Goal: Register for event/course

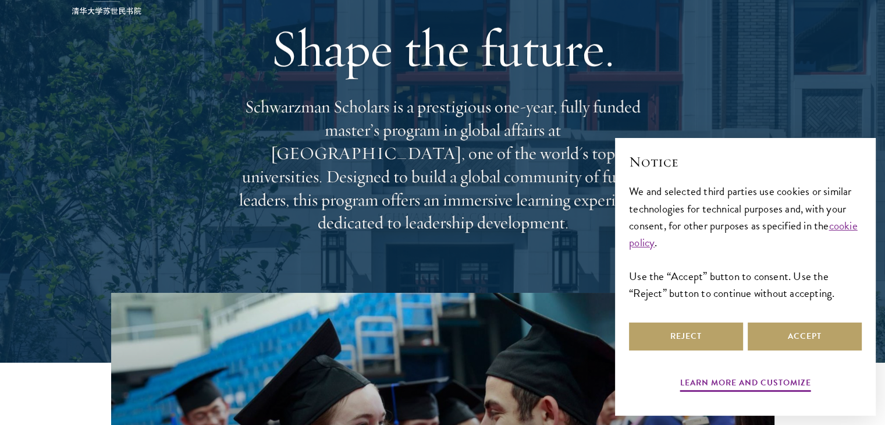
scroll to position [233, 0]
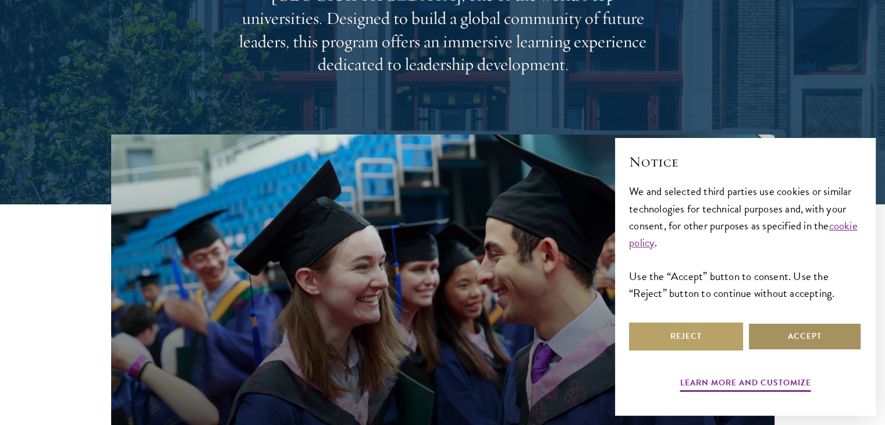
click at [773, 337] on button "Accept" at bounding box center [805, 336] width 114 height 28
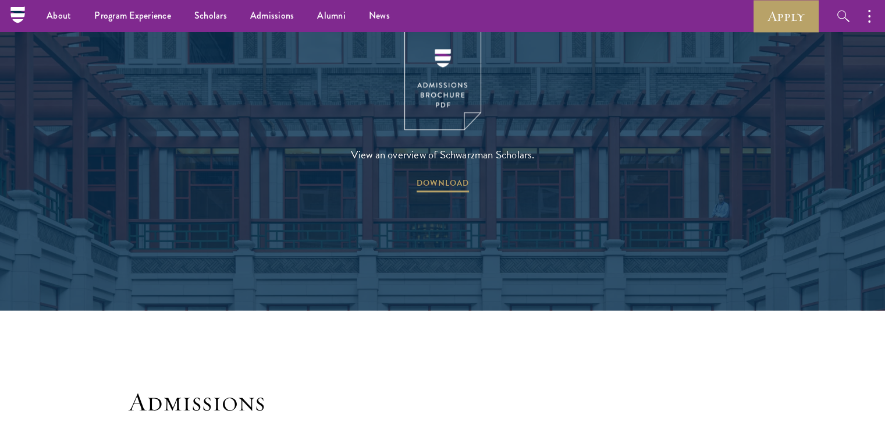
scroll to position [1630, 0]
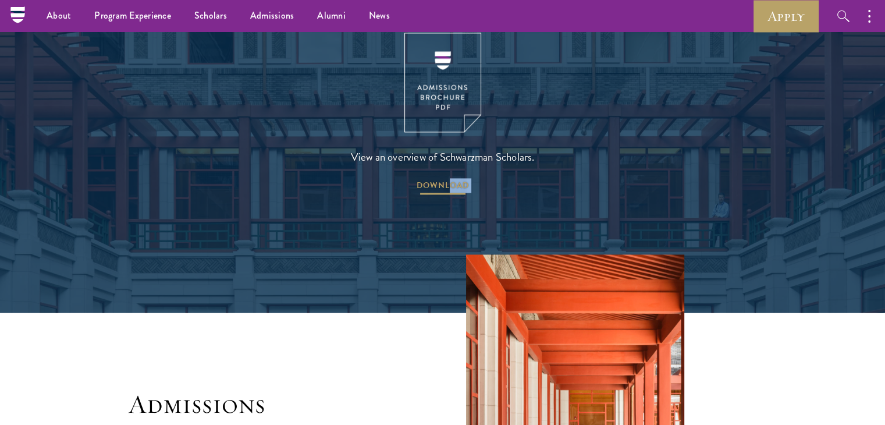
drag, startPoint x: 454, startPoint y: 162, endPoint x: 452, endPoint y: 154, distance: 8.3
click at [452, 178] on span "DOWNLOAD" at bounding box center [443, 187] width 52 height 18
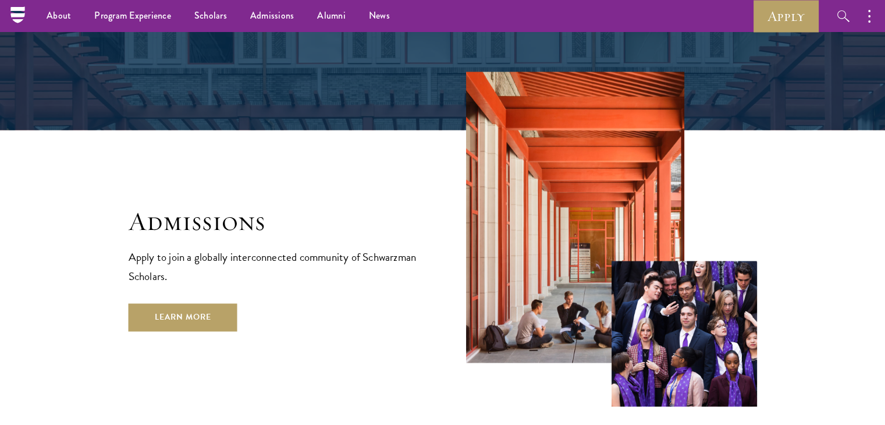
scroll to position [1804, 0]
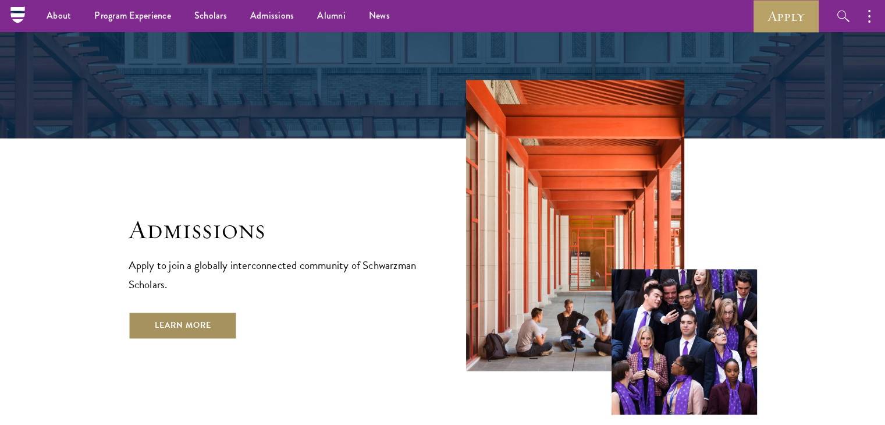
click at [195, 311] on link "Learn More" at bounding box center [183, 325] width 109 height 28
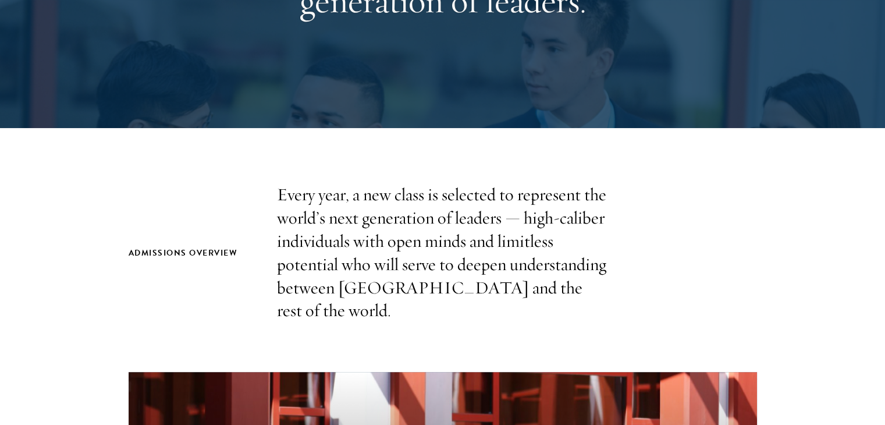
click at [491, 242] on p "Every year, a new class is selected to represent the world’s next generation of…" at bounding box center [443, 252] width 332 height 139
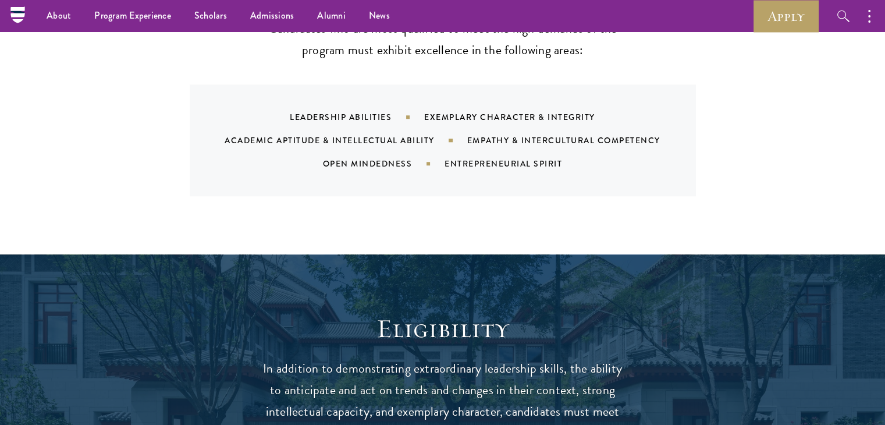
scroll to position [1222, 0]
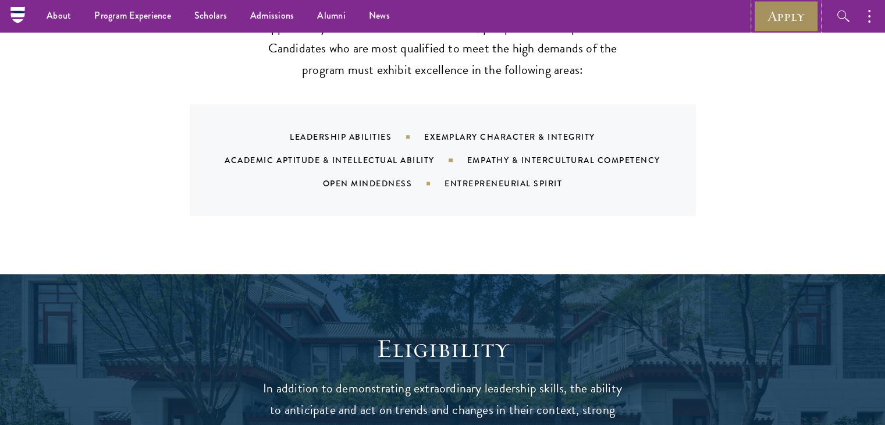
click at [785, 16] on link "Apply" at bounding box center [786, 16] width 65 height 32
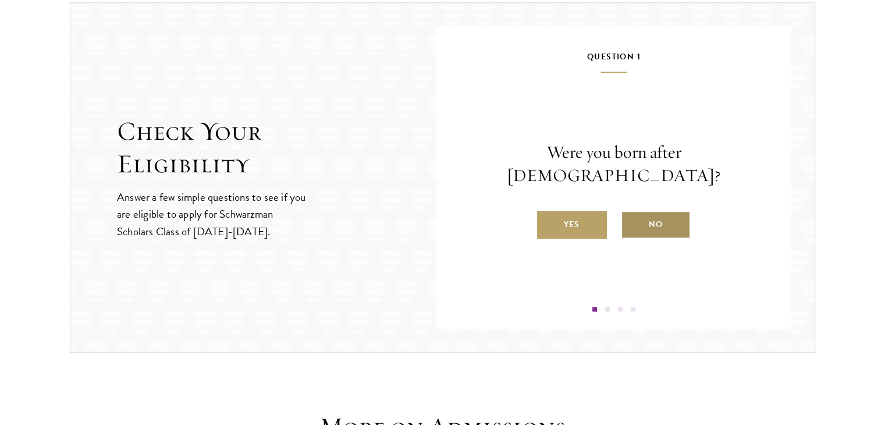
click at [640, 211] on label "No" at bounding box center [656, 225] width 70 height 28
click at [632, 212] on input "No" at bounding box center [626, 217] width 10 height 10
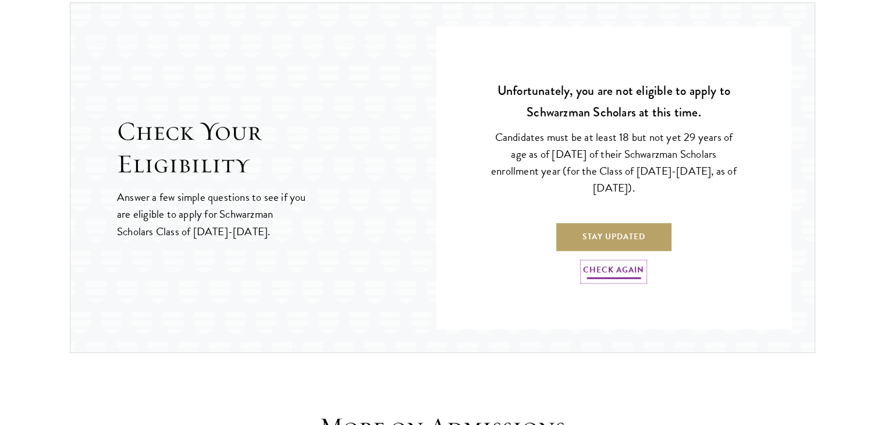
click at [607, 273] on link "Check Again" at bounding box center [613, 272] width 61 height 18
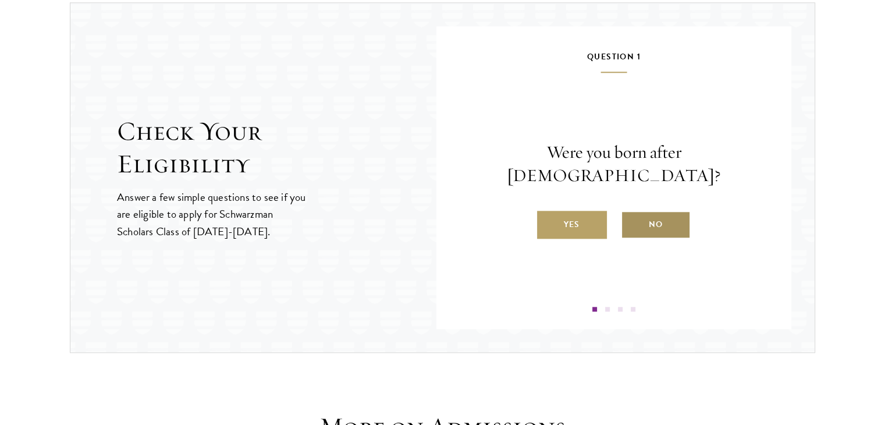
click at [654, 211] on label "No" at bounding box center [656, 225] width 70 height 28
click at [632, 212] on input "No" at bounding box center [626, 217] width 10 height 10
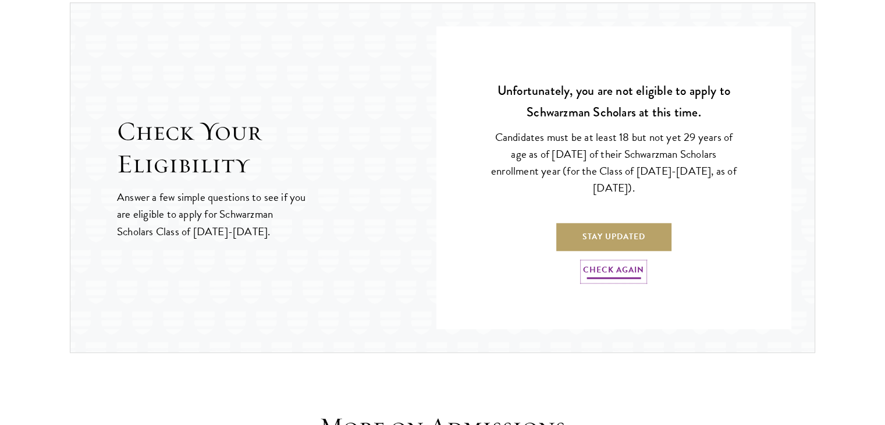
click at [605, 263] on link "Check Again" at bounding box center [613, 272] width 61 height 18
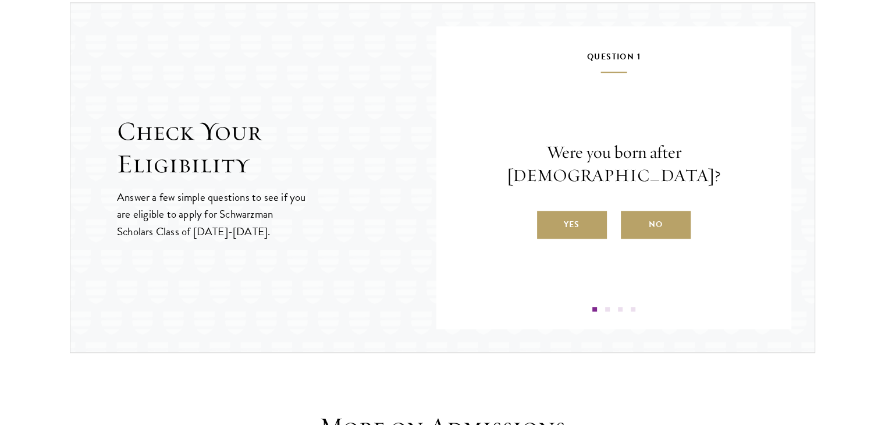
click at [598, 211] on label "Yes" at bounding box center [572, 225] width 70 height 28
click at [548, 212] on input "Yes" at bounding box center [542, 217] width 10 height 10
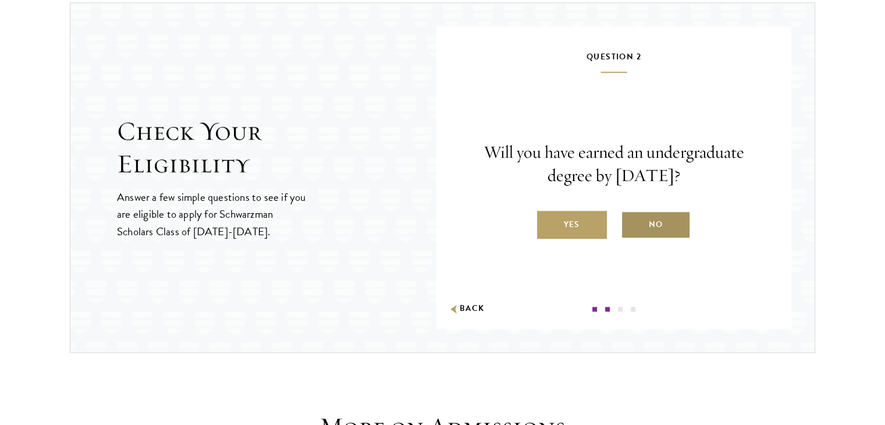
click at [641, 223] on label "No" at bounding box center [656, 225] width 70 height 28
click at [632, 222] on input "No" at bounding box center [626, 217] width 10 height 10
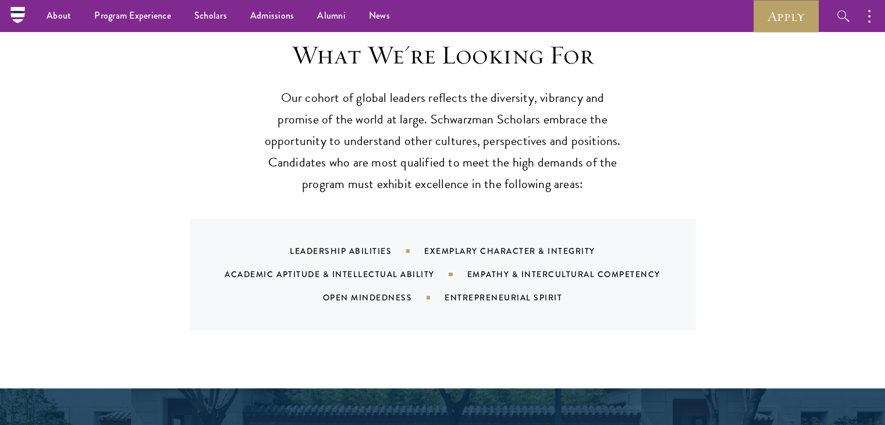
scroll to position [1106, 0]
